Goal: Navigation & Orientation: Go to known website

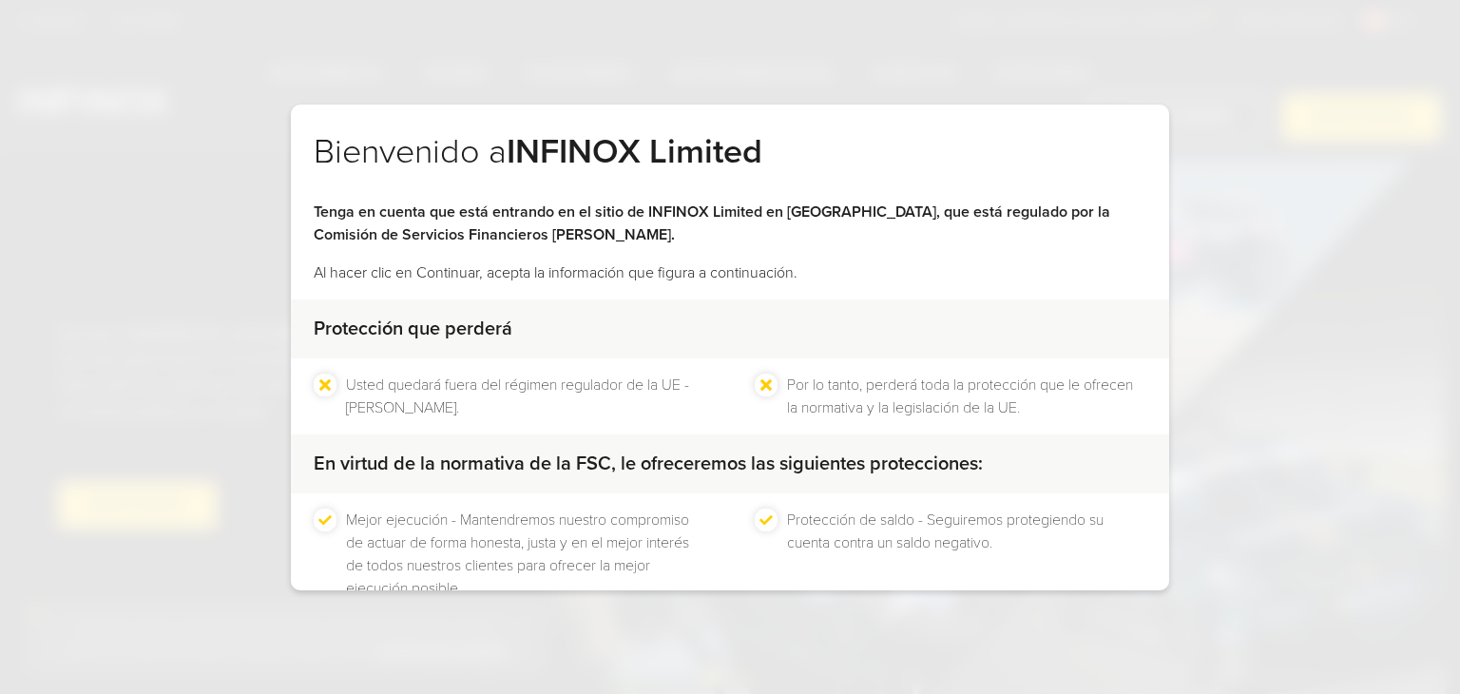
scroll to position [122, 0]
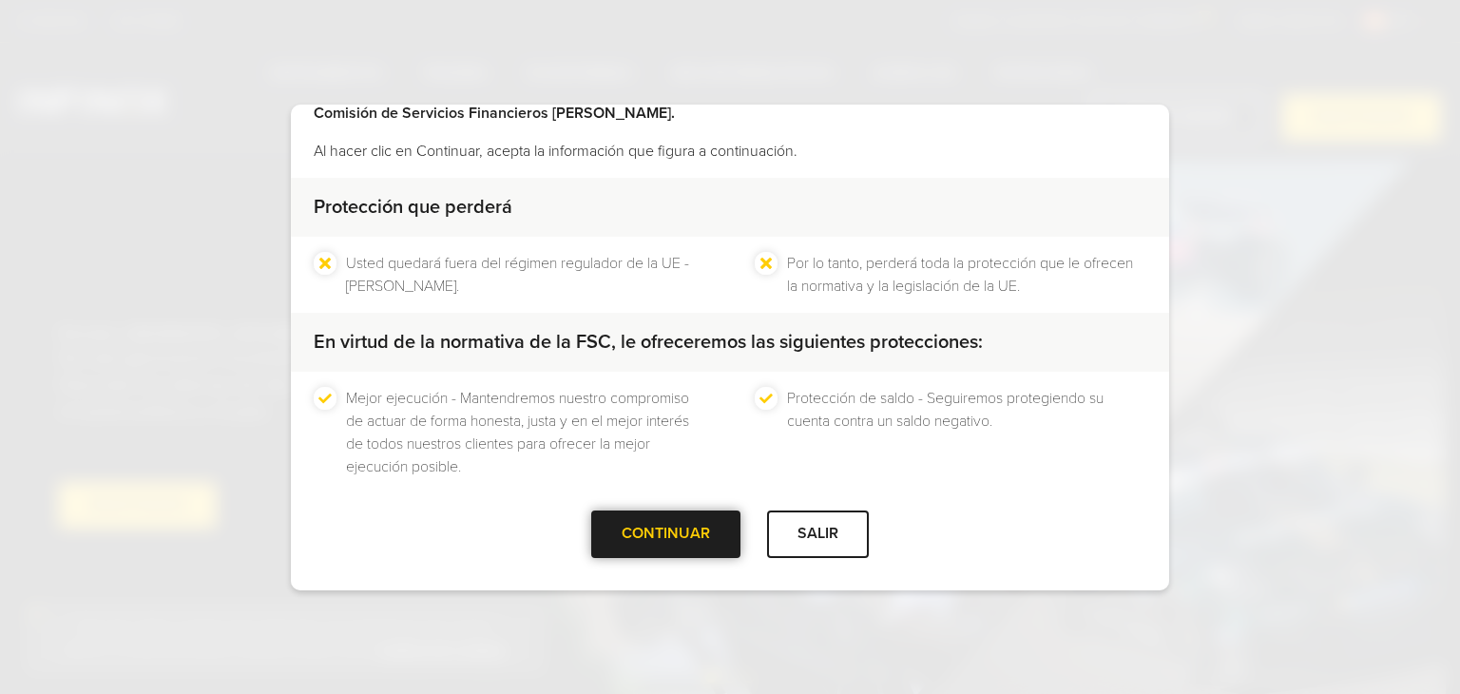
click at [666, 534] on div at bounding box center [666, 534] width 0 height 0
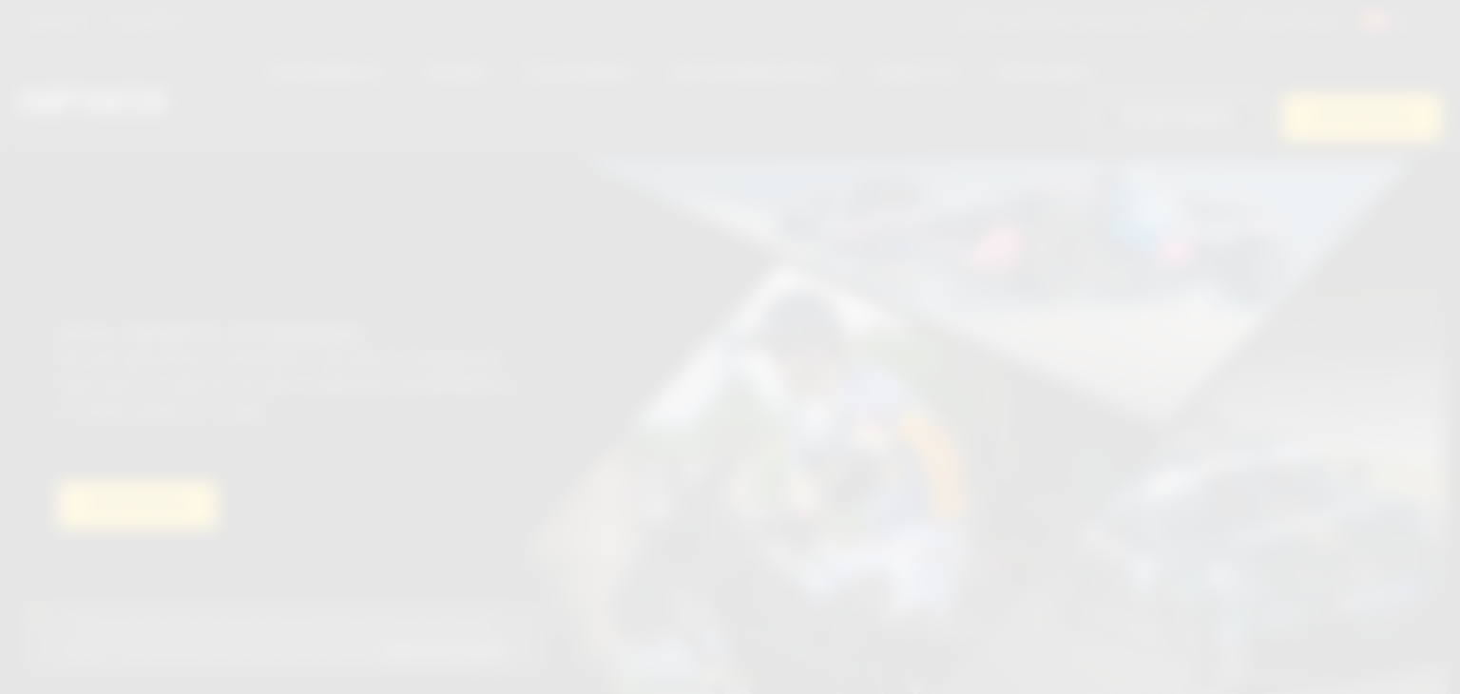
scroll to position [0, 0]
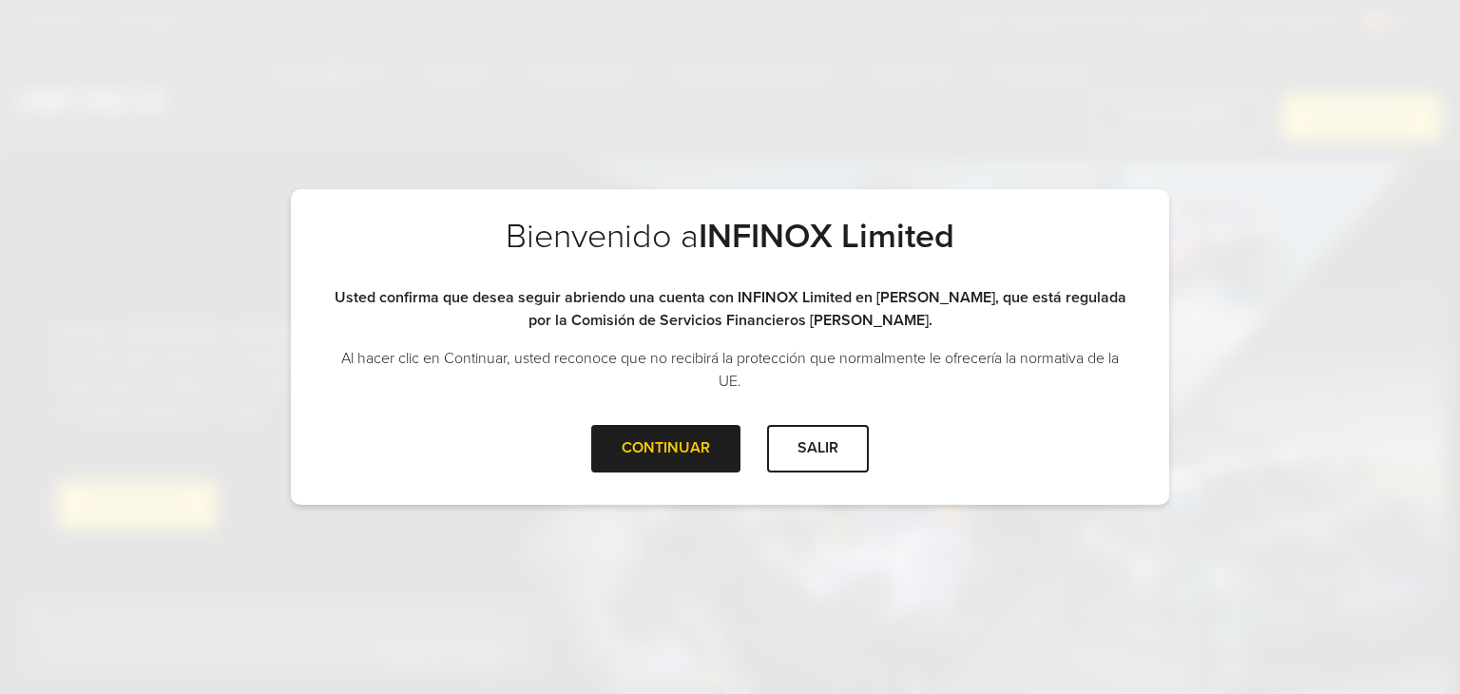
click at [661, 473] on div "CONTINUAR SALIR" at bounding box center [730, 456] width 878 height 62
click at [666, 449] on div at bounding box center [666, 449] width 0 height 0
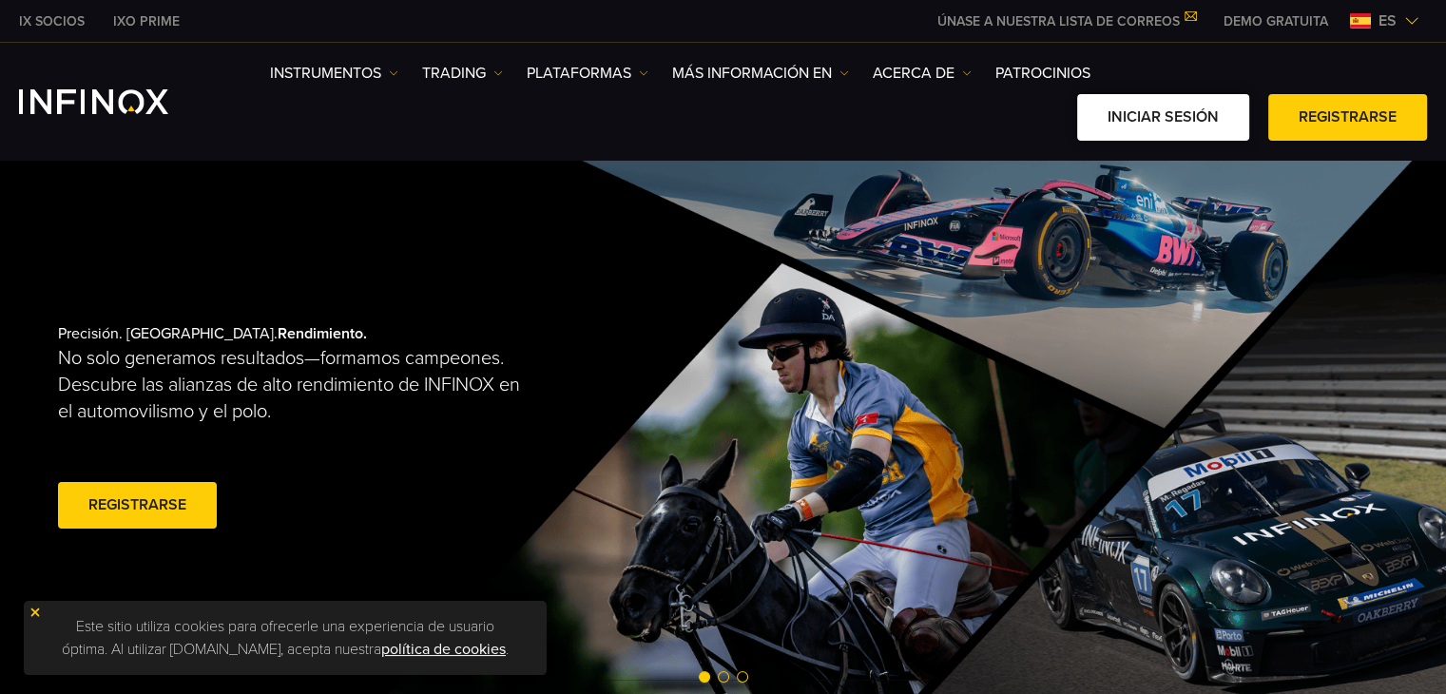
click at [1187, 100] on link "Iniciar sesión" at bounding box center [1163, 117] width 172 height 47
